Goal: Task Accomplishment & Management: Use online tool/utility

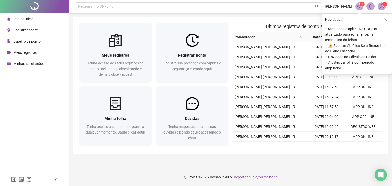
click at [27, 30] on span "Registrar ponto" at bounding box center [25, 30] width 25 height 4
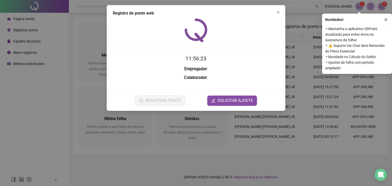
click at [196, 59] on time "11:56:23" at bounding box center [195, 59] width 21 height 6
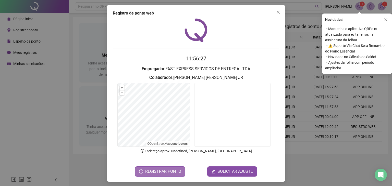
click at [163, 171] on span "REGISTRAR PONTO" at bounding box center [163, 172] width 36 height 6
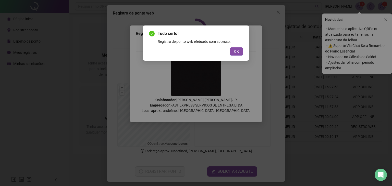
click at [236, 51] on span "OK" at bounding box center [236, 52] width 5 height 6
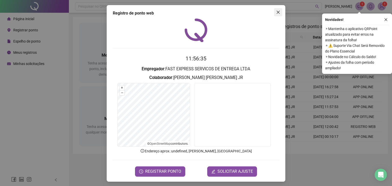
click at [276, 12] on icon "close" at bounding box center [278, 12] width 4 height 4
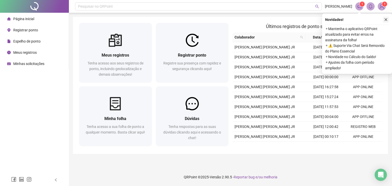
click at [386, 17] on button "button" at bounding box center [385, 20] width 6 height 6
